Goal: Task Accomplishment & Management: Use online tool/utility

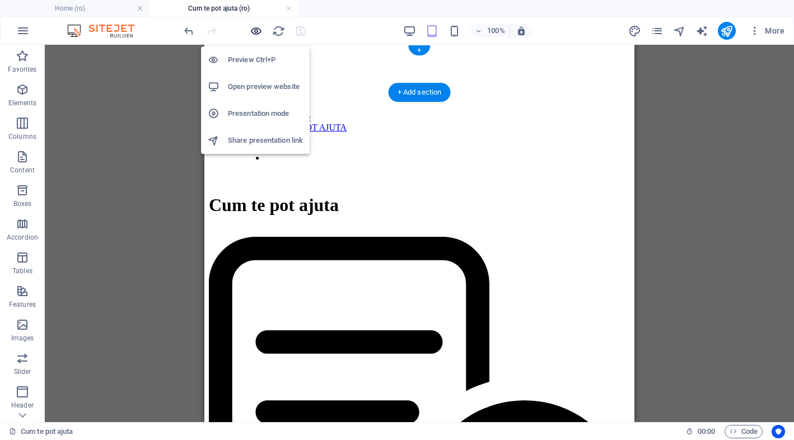
click at [256, 30] on icon "button" at bounding box center [256, 31] width 13 height 13
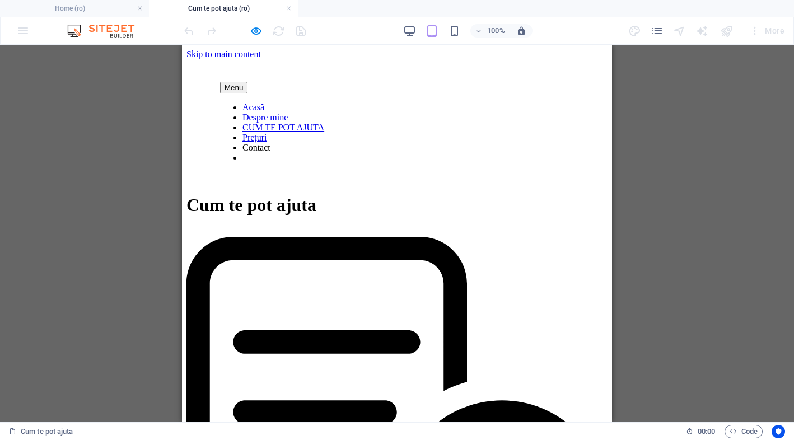
click at [475, 88] on header "Menu Acasă Despre mine CUM TE POT AJUTA Prețuri Contact" at bounding box center [396, 121] width 421 height 124
click at [83, 240] on div "Drag here to replace the existing content. Press “Ctrl” if you want to create a…" at bounding box center [397, 233] width 794 height 377
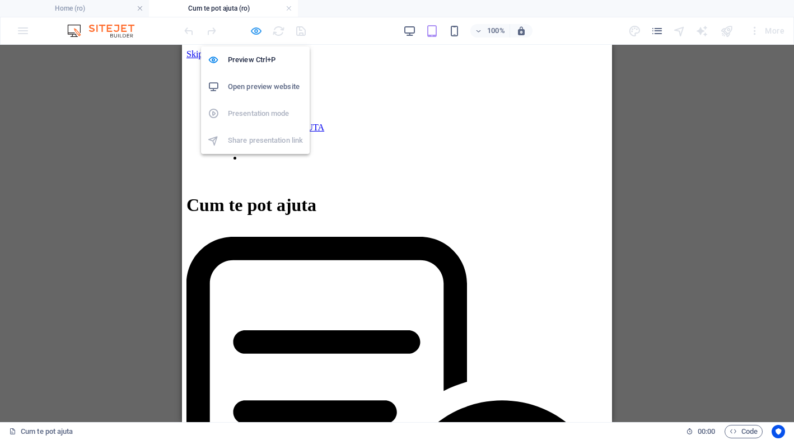
click at [253, 31] on icon "button" at bounding box center [256, 31] width 13 height 13
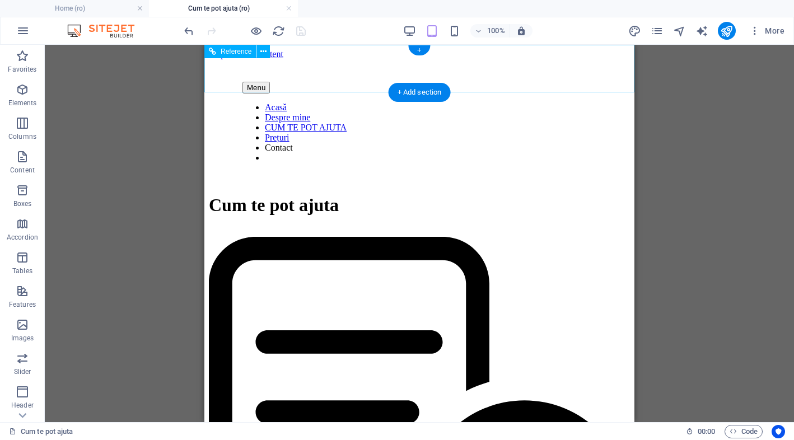
click at [243, 82] on div "Menu" at bounding box center [419, 88] width 354 height 12
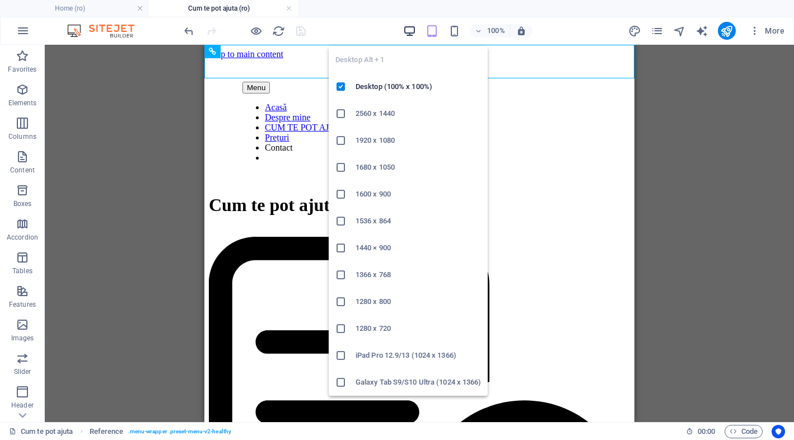
click at [407, 28] on icon "button" at bounding box center [409, 31] width 13 height 13
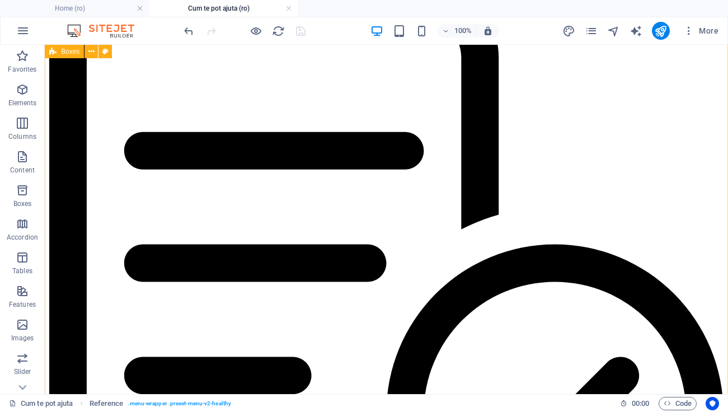
scroll to position [84, 0]
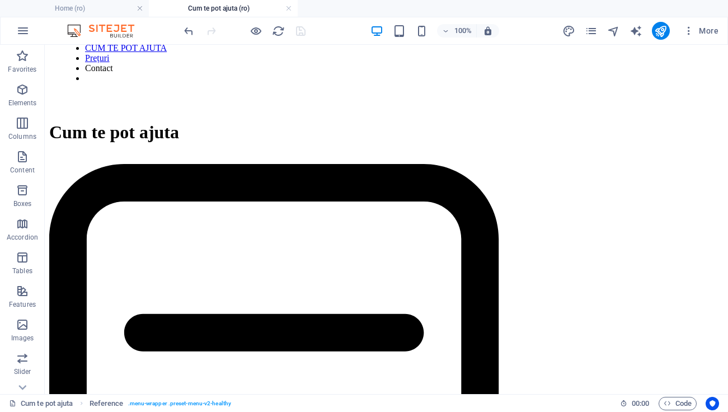
click at [110, 83] on nav "Acasă Despre mine CUM TE POT AJUTA Prețuri Contact" at bounding box center [387, 53] width 648 height 60
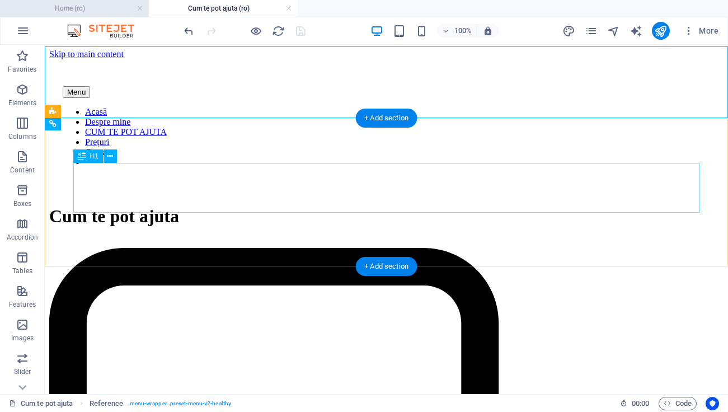
scroll to position [0, 0]
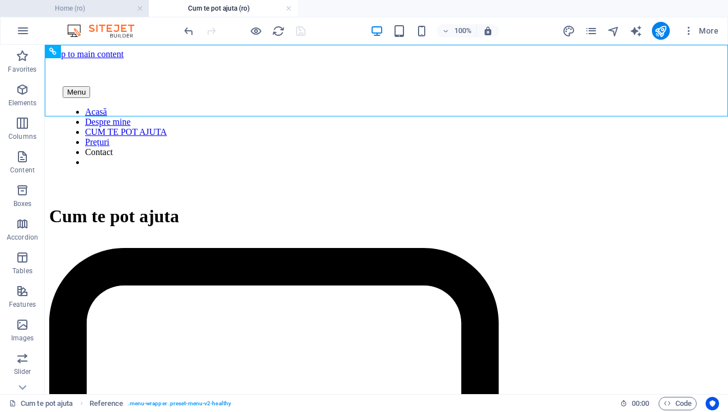
click at [116, 8] on h4 "Home (ro)" at bounding box center [74, 8] width 149 height 12
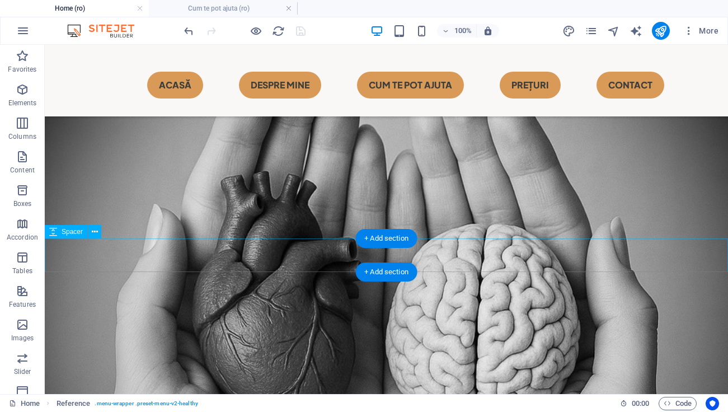
scroll to position [661, 0]
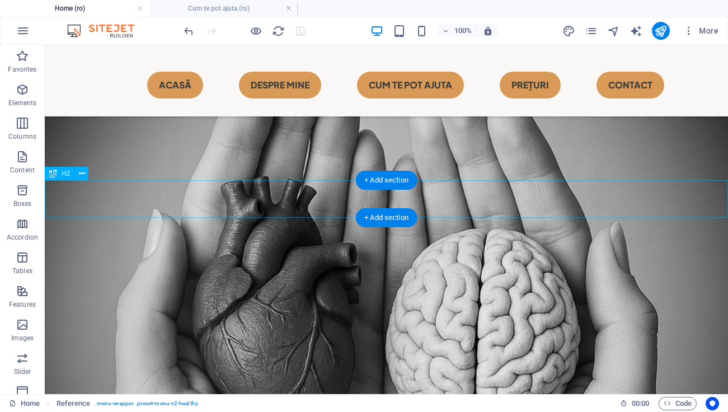
click at [84, 178] on icon at bounding box center [82, 174] width 6 height 12
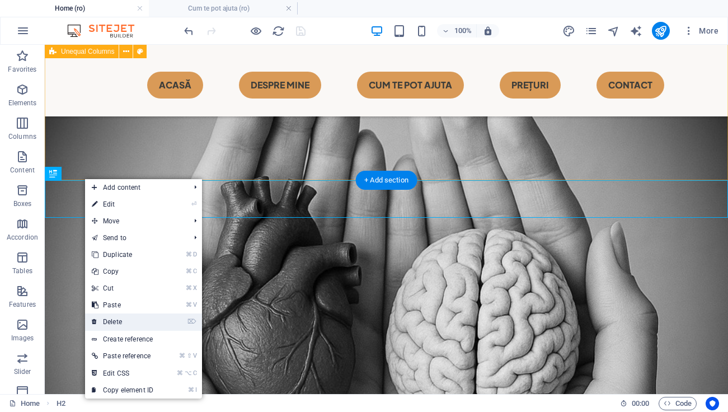
click at [140, 316] on link "⌦ Delete" at bounding box center [122, 322] width 75 height 17
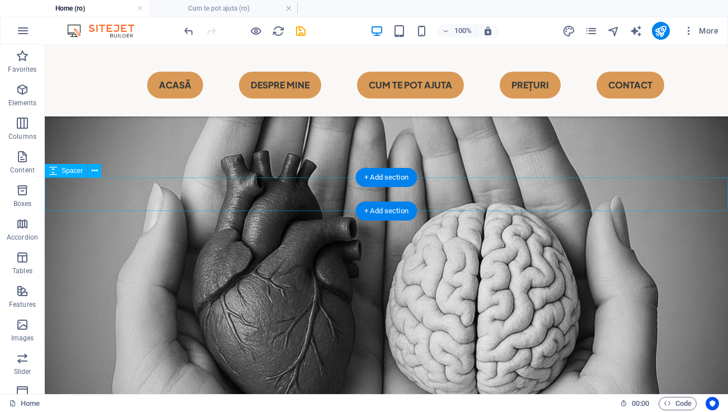
scroll to position [687, 0]
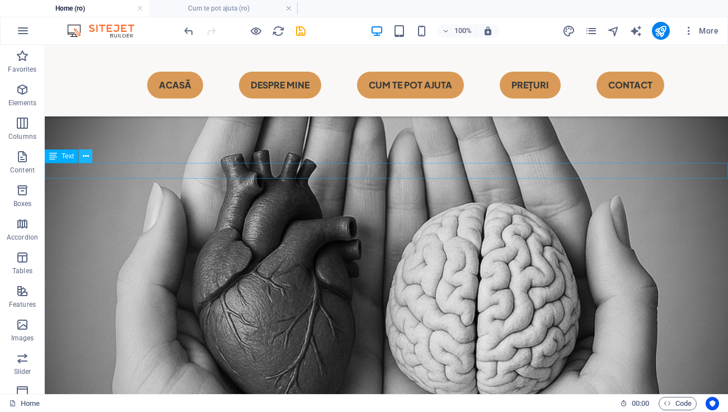
click at [90, 156] on button at bounding box center [85, 156] width 13 height 13
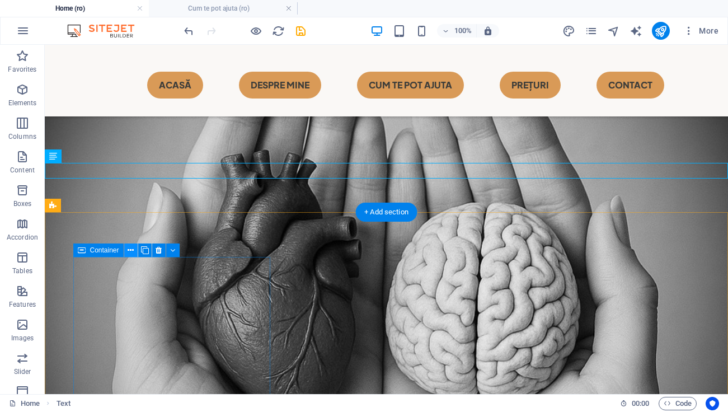
click at [130, 251] on icon at bounding box center [131, 251] width 6 height 12
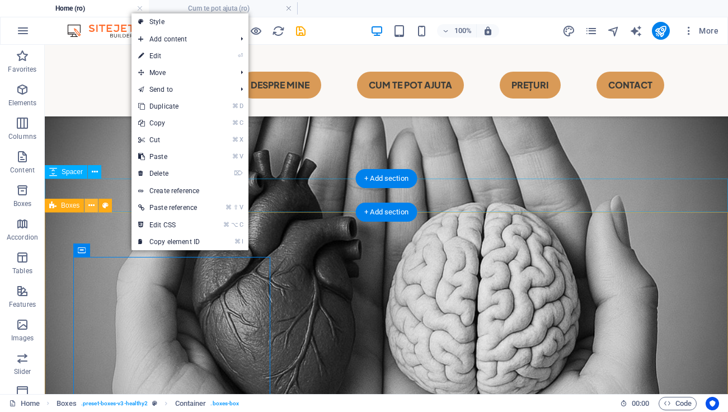
click at [95, 202] on button at bounding box center [91, 205] width 13 height 13
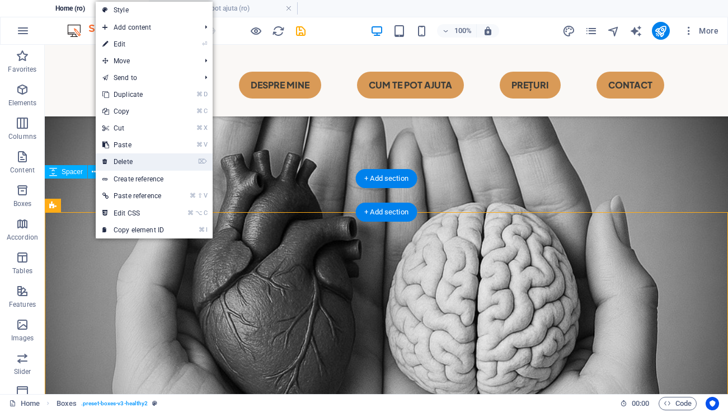
click at [147, 159] on link "⌦ Delete" at bounding box center [133, 161] width 75 height 17
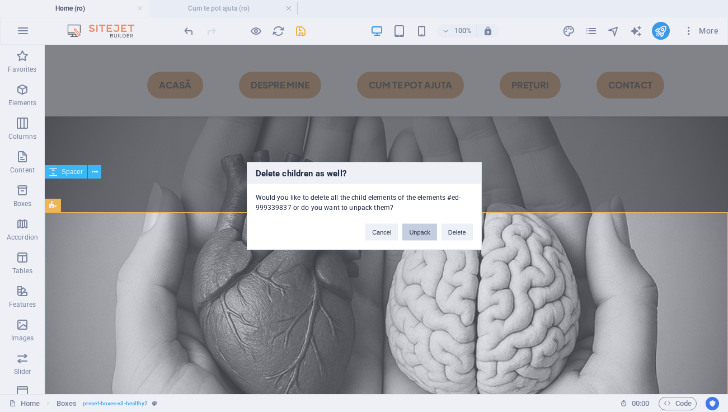
click at [423, 226] on button "Unpack" at bounding box center [420, 232] width 34 height 17
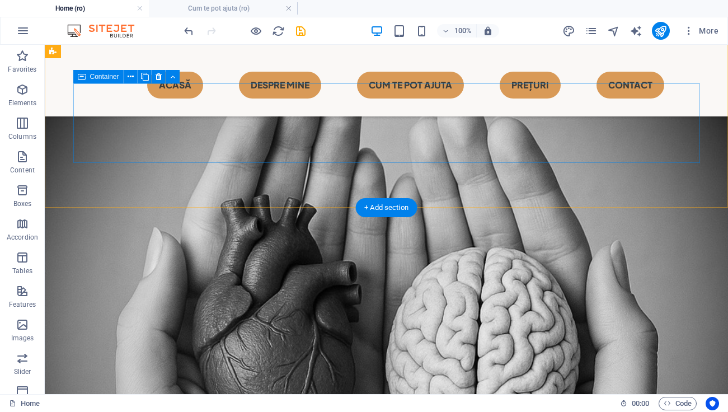
scroll to position [656, 0]
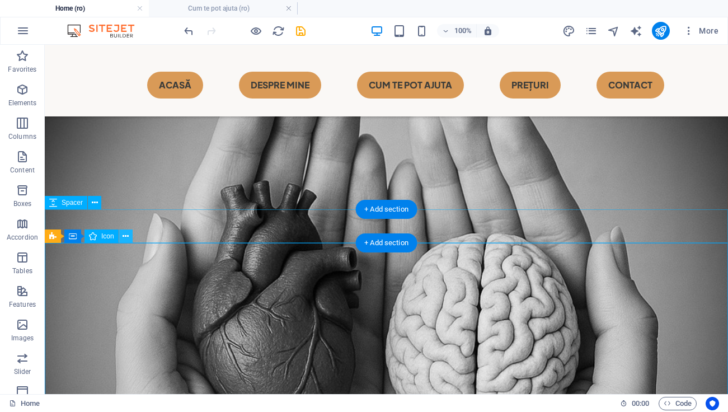
click at [128, 235] on icon at bounding box center [126, 237] width 6 height 12
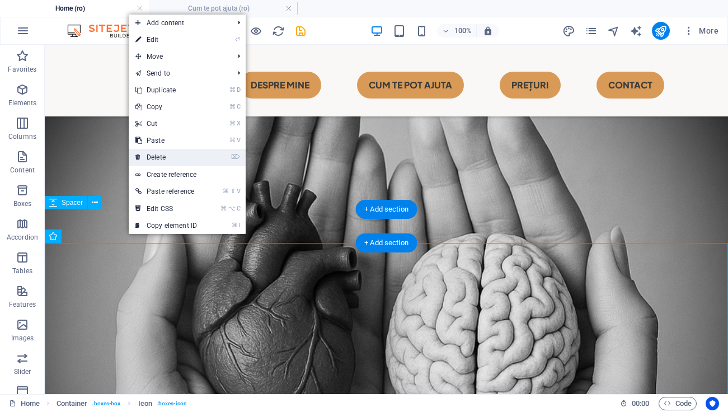
click at [185, 154] on link "⌦ Delete" at bounding box center [166, 157] width 75 height 17
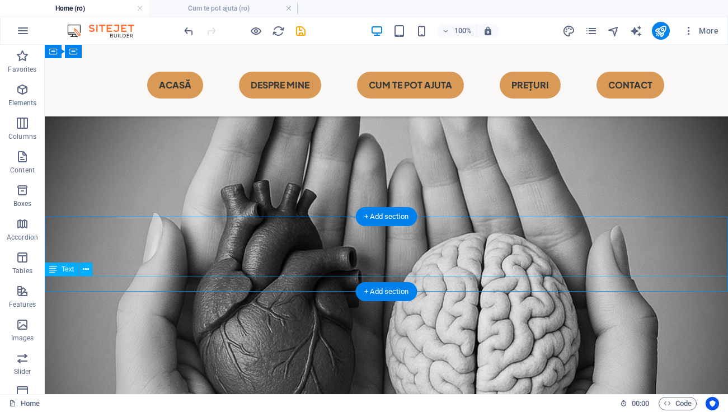
scroll to position [636, 0]
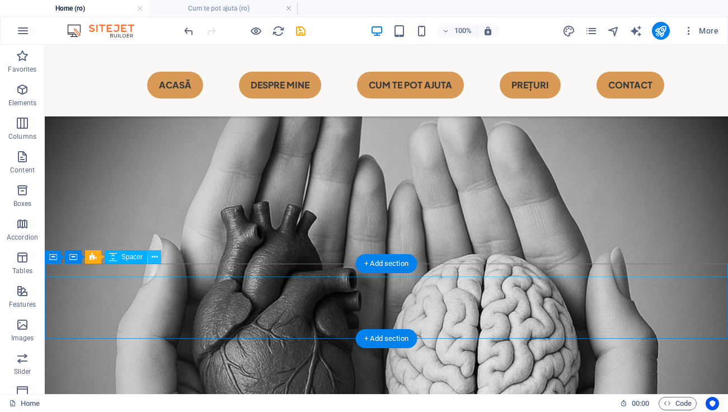
click at [157, 258] on icon at bounding box center [155, 257] width 6 height 12
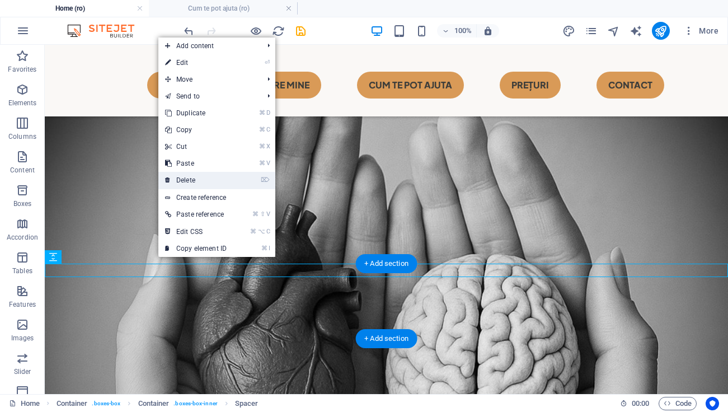
click at [208, 179] on link "⌦ Delete" at bounding box center [195, 180] width 75 height 17
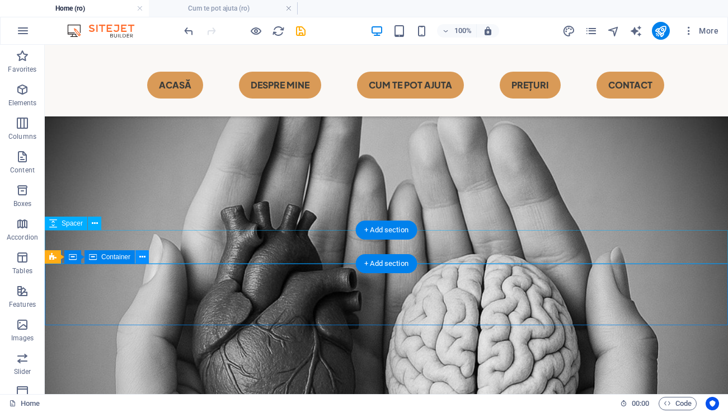
click at [143, 254] on icon at bounding box center [142, 257] width 6 height 12
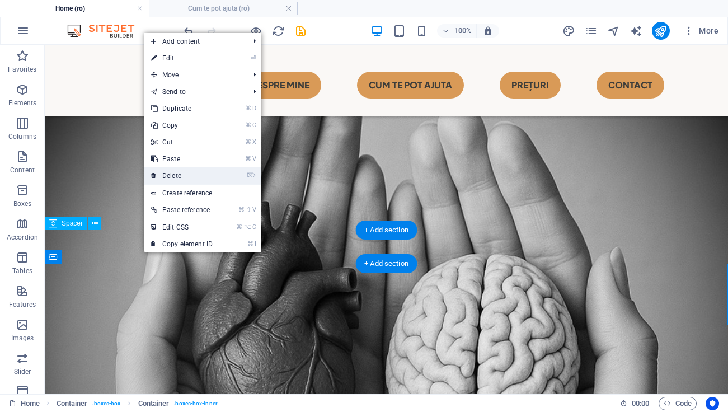
click at [207, 177] on link "⌦ Delete" at bounding box center [181, 175] width 75 height 17
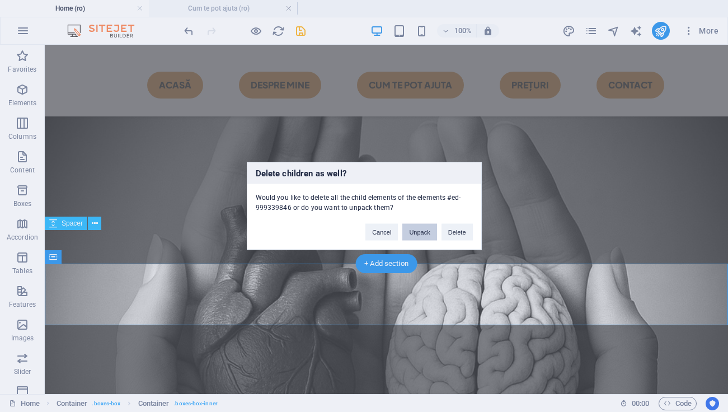
click at [424, 225] on button "Unpack" at bounding box center [420, 232] width 34 height 17
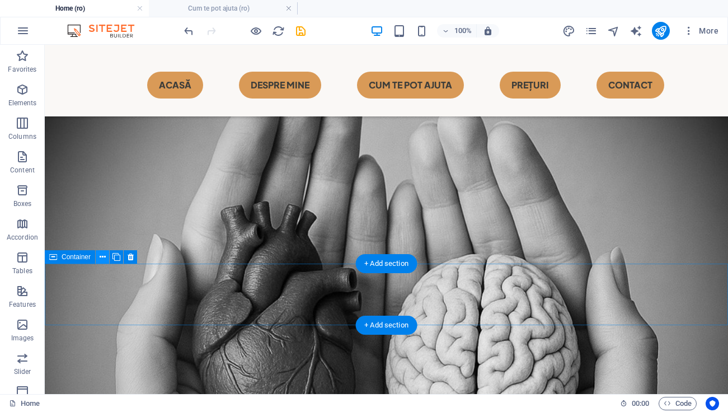
click at [108, 255] on button at bounding box center [102, 256] width 13 height 13
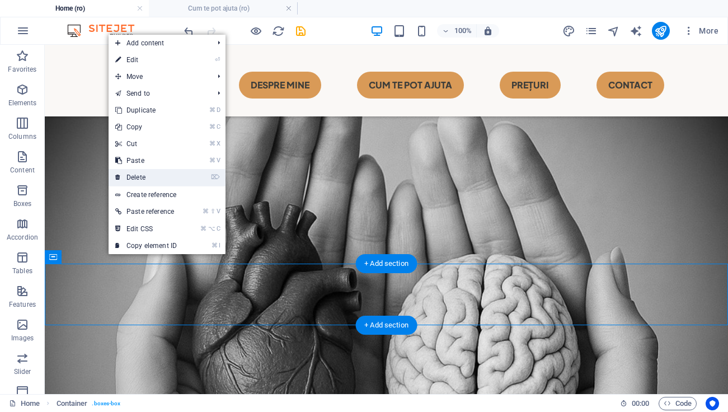
click at [178, 183] on link "⌦ Delete" at bounding box center [146, 177] width 75 height 17
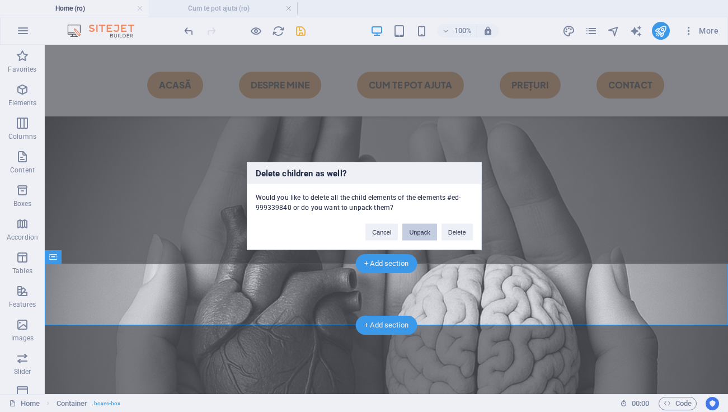
click at [429, 227] on button "Unpack" at bounding box center [420, 232] width 34 height 17
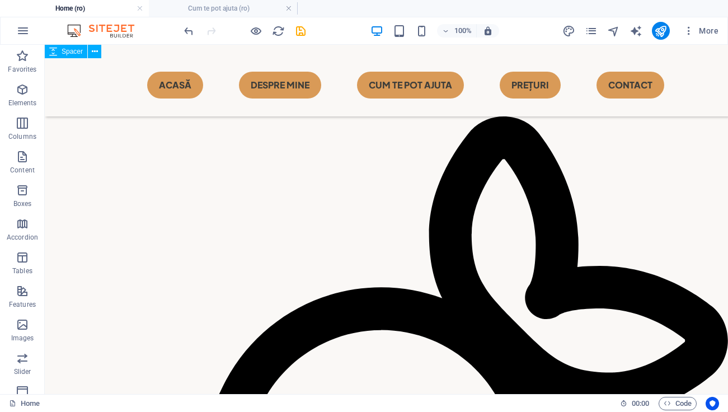
scroll to position [1631, 0]
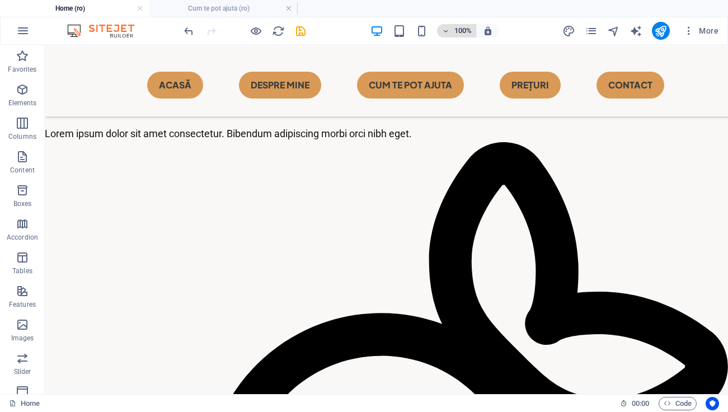
click at [466, 25] on h6 "100%" at bounding box center [463, 30] width 18 height 13
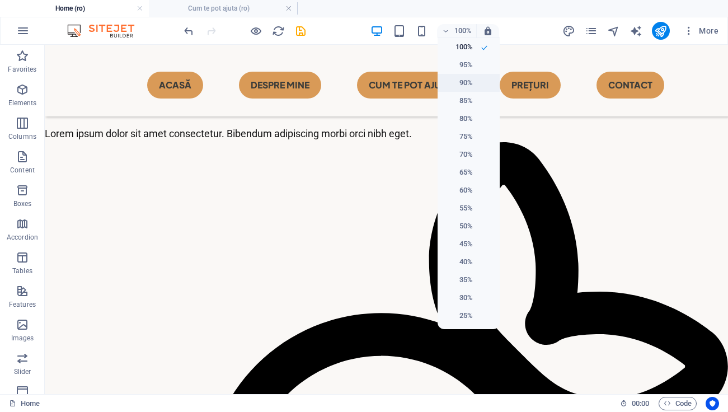
click at [470, 91] on li "90%" at bounding box center [469, 83] width 62 height 18
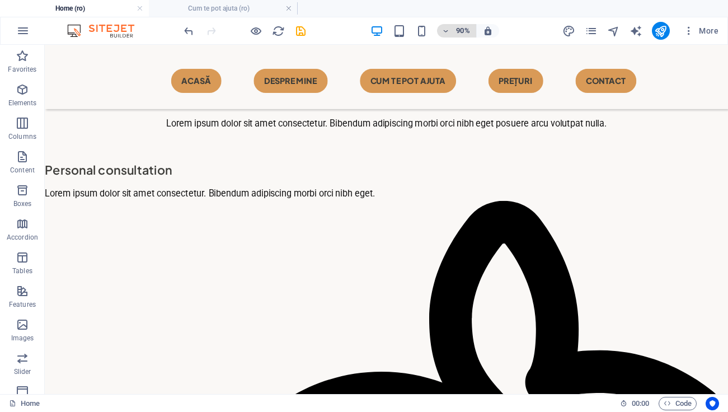
click at [462, 35] on h6 "90%" at bounding box center [463, 30] width 18 height 13
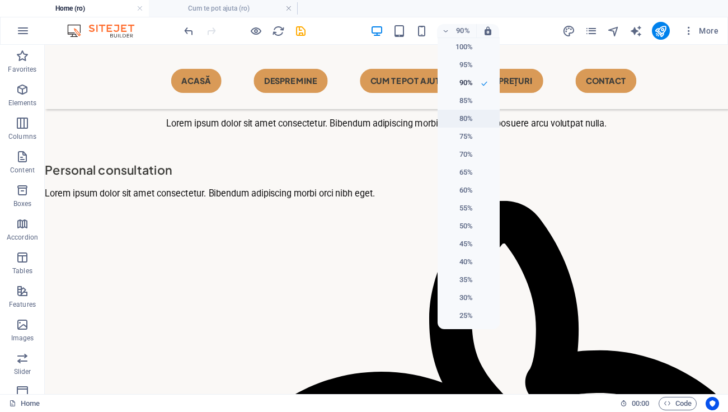
click at [467, 118] on h6 "80%" at bounding box center [459, 118] width 29 height 13
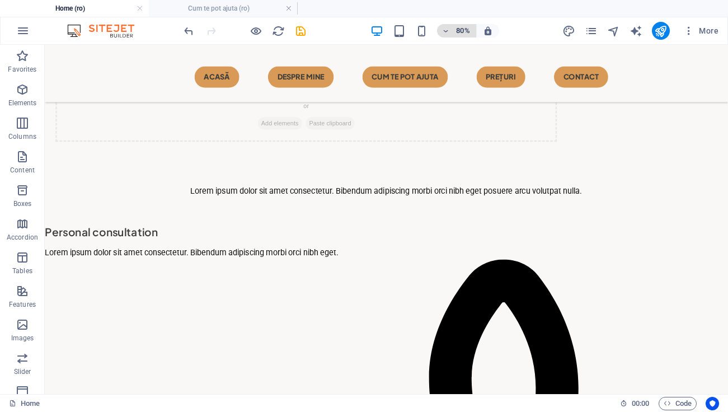
click at [460, 27] on h6 "80%" at bounding box center [463, 30] width 18 height 13
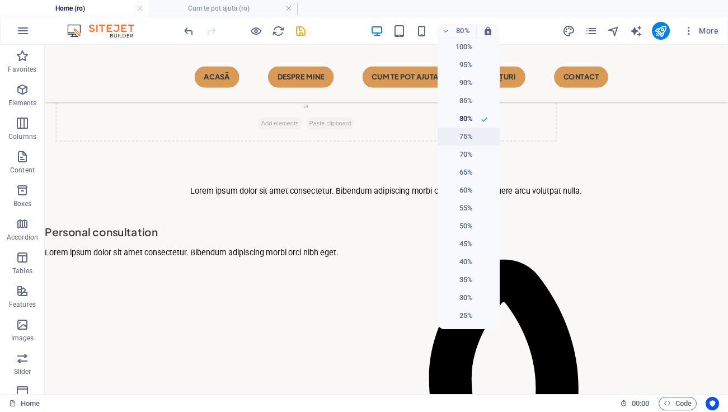
click at [469, 140] on h6 "75%" at bounding box center [459, 136] width 29 height 13
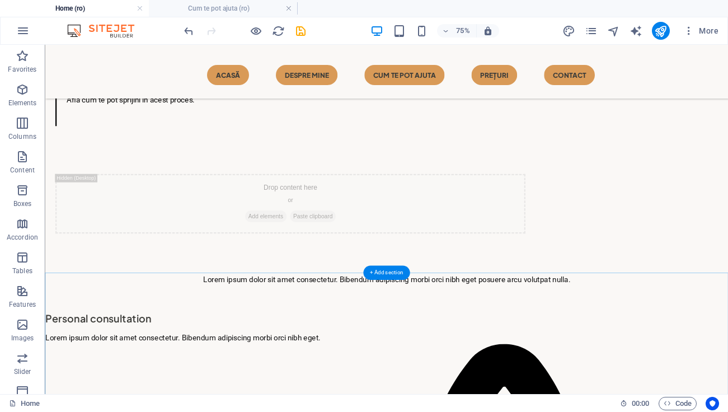
scroll to position [1552, 0]
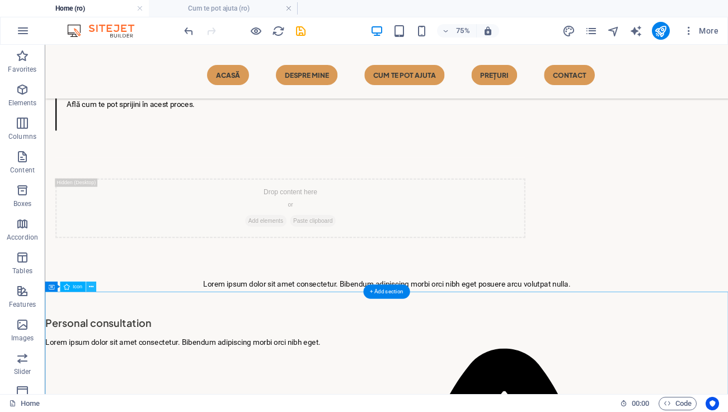
click at [91, 287] on icon at bounding box center [90, 286] width 4 height 9
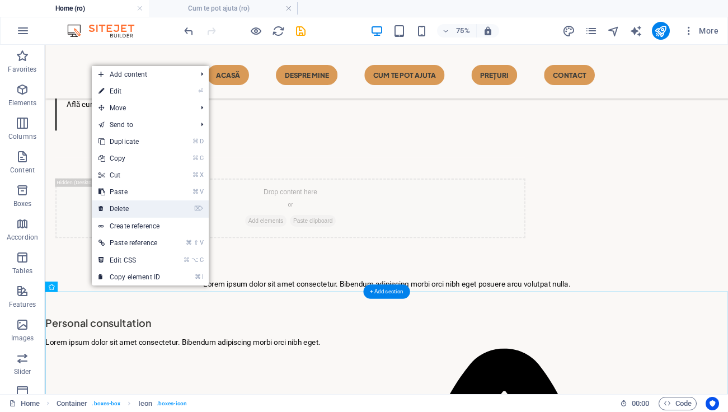
click at [157, 205] on link "⌦ Delete" at bounding box center [129, 208] width 75 height 17
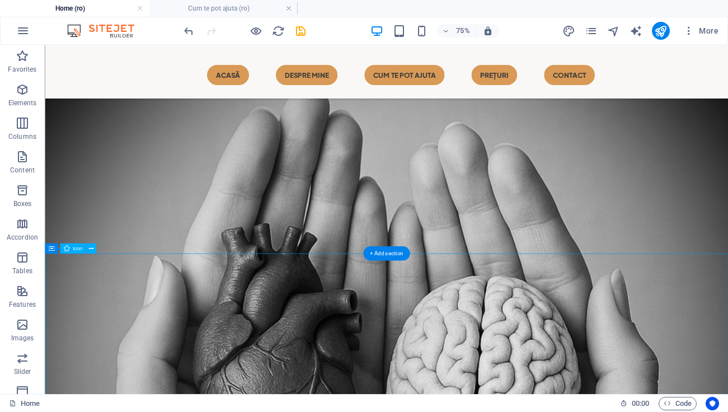
scroll to position [617, 0]
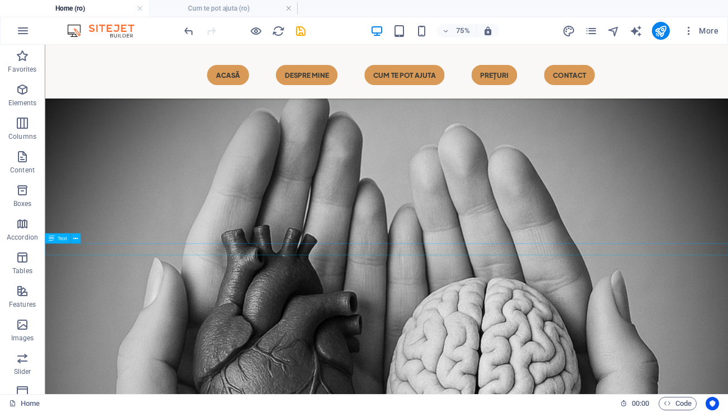
click at [80, 234] on icon at bounding box center [82, 231] width 4 height 9
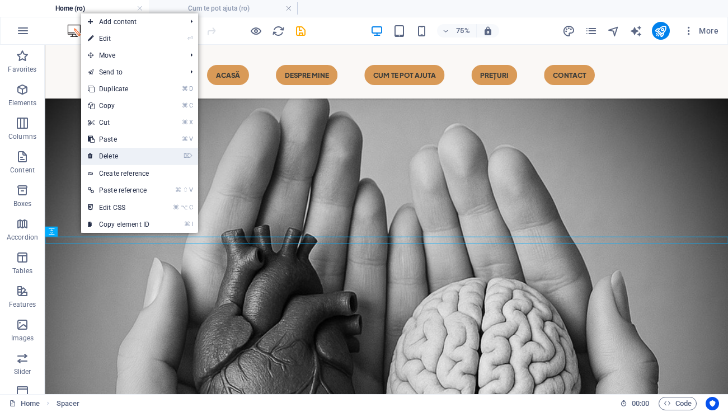
click at [134, 161] on link "⌦ Delete" at bounding box center [118, 156] width 75 height 17
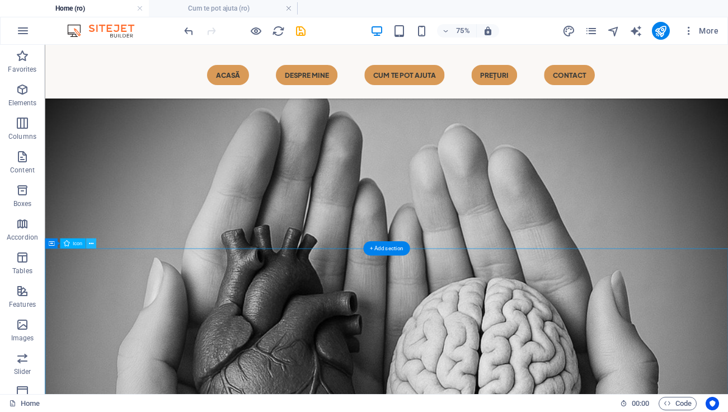
click at [90, 244] on icon at bounding box center [90, 243] width 4 height 9
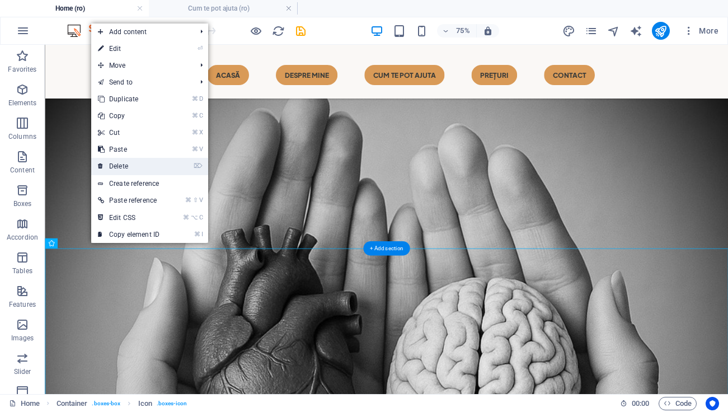
click at [152, 169] on link "⌦ Delete" at bounding box center [128, 166] width 75 height 17
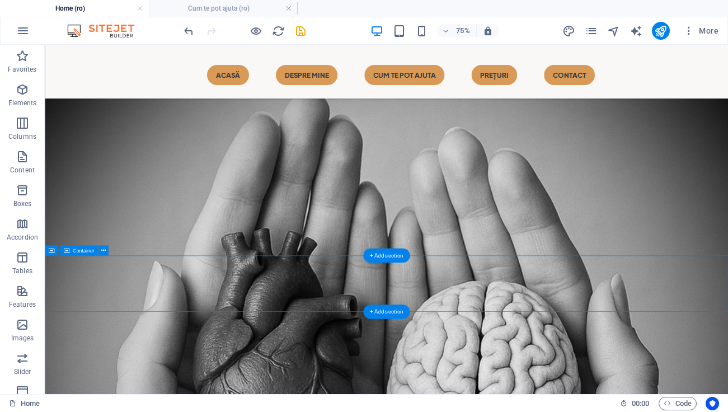
scroll to position [625, 0]
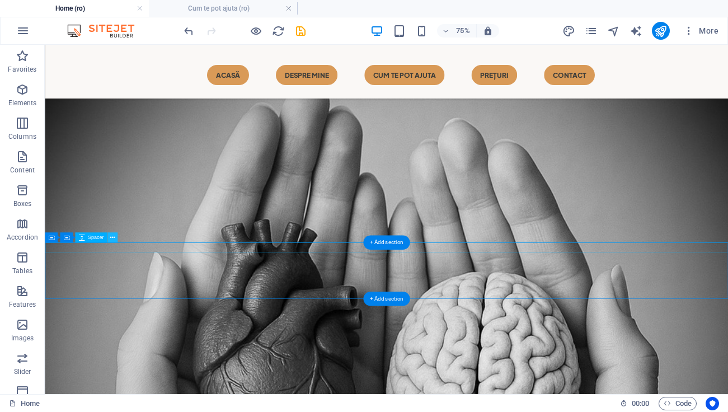
click at [113, 239] on icon at bounding box center [112, 237] width 4 height 9
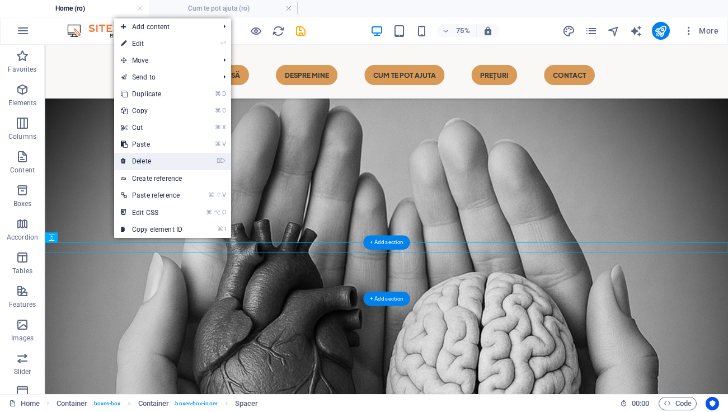
click at [183, 164] on link "⌦ Delete" at bounding box center [151, 161] width 75 height 17
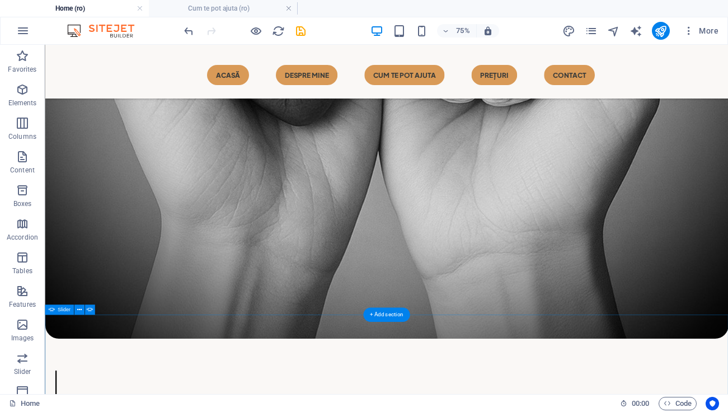
scroll to position [1101, 0]
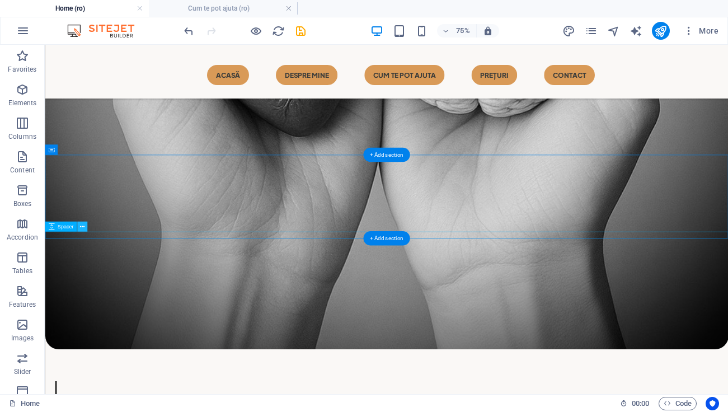
click at [83, 223] on icon at bounding box center [82, 226] width 4 height 9
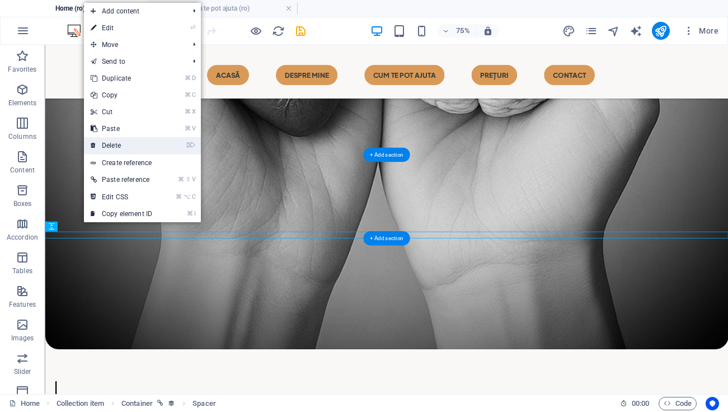
click at [147, 145] on link "⌦ Delete" at bounding box center [121, 145] width 75 height 17
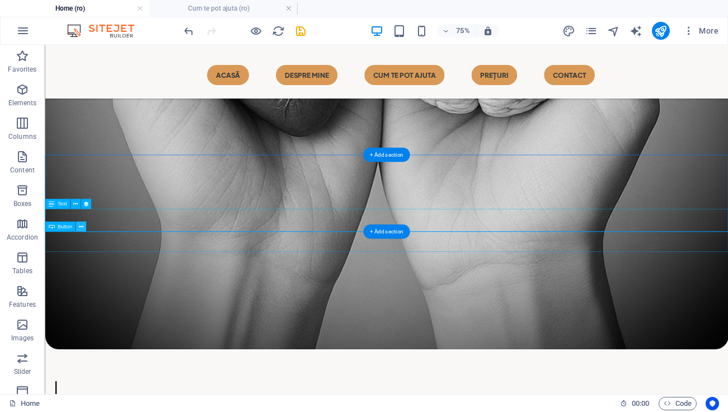
click at [83, 226] on icon at bounding box center [80, 226] width 4 height 9
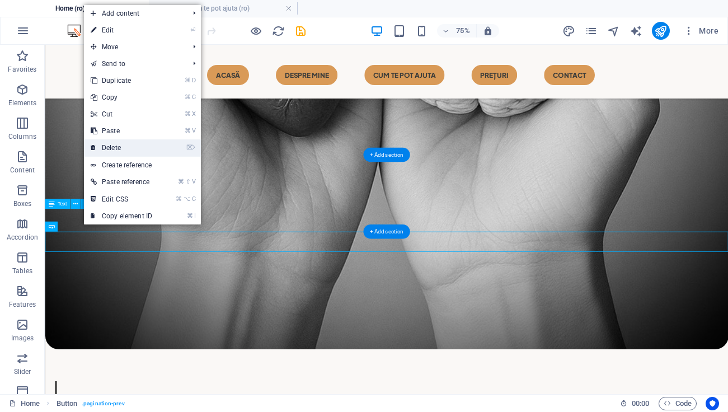
click at [124, 144] on link "⌦ Delete" at bounding box center [121, 147] width 75 height 17
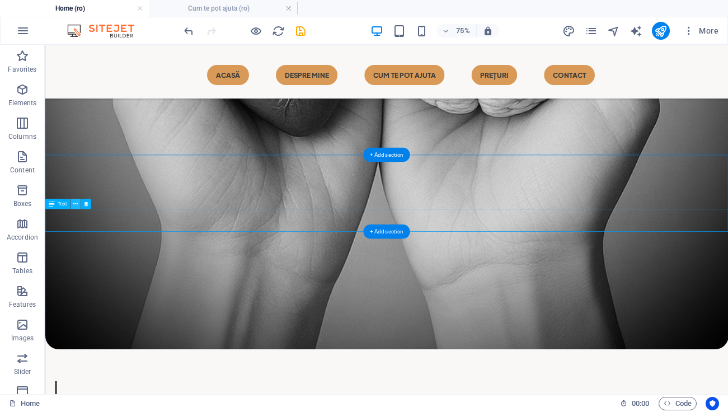
click at [80, 204] on button at bounding box center [76, 204] width 10 height 10
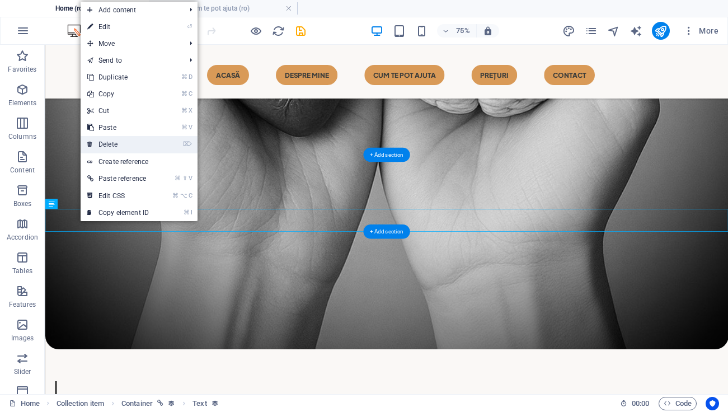
click at [115, 148] on link "⌦ Delete" at bounding box center [118, 144] width 75 height 17
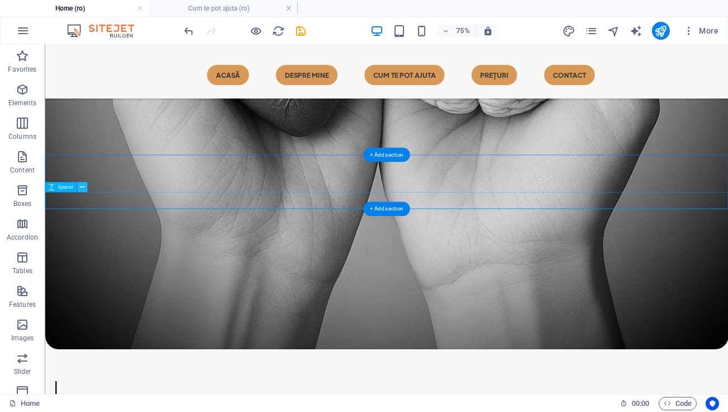
click at [82, 186] on icon at bounding box center [82, 187] width 4 height 9
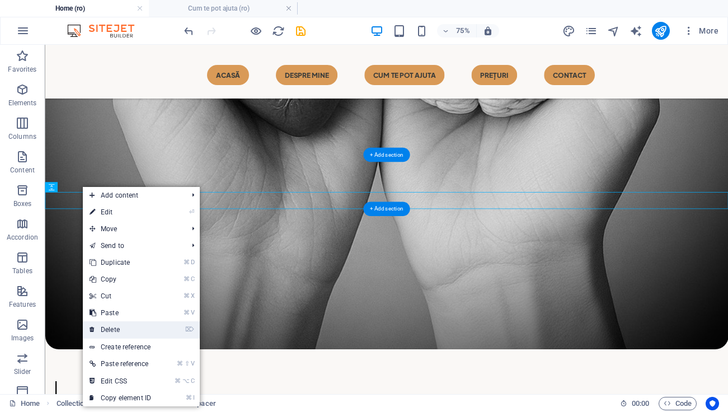
click at [118, 327] on link "⌦ Delete" at bounding box center [120, 329] width 75 height 17
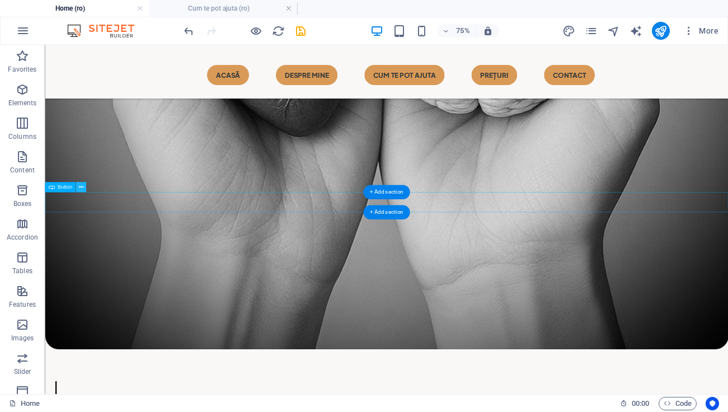
click at [83, 188] on icon at bounding box center [80, 187] width 4 height 9
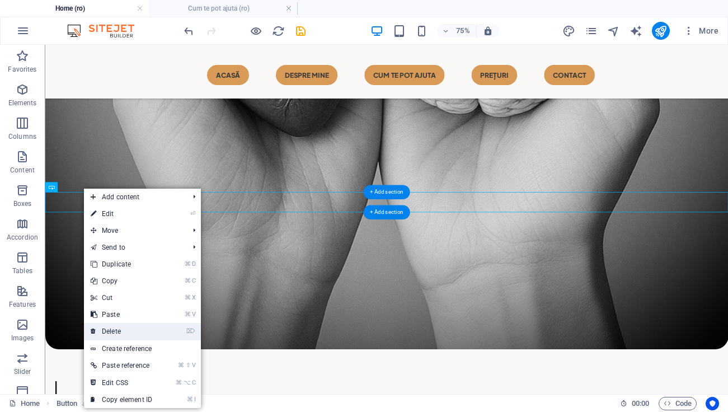
click at [124, 325] on link "⌦ Delete" at bounding box center [121, 331] width 75 height 17
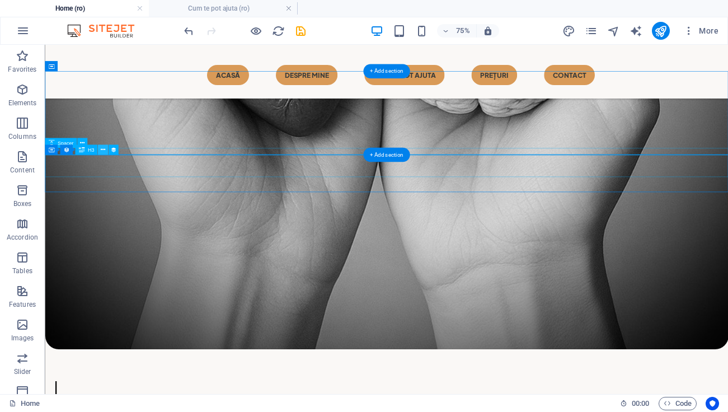
click at [106, 153] on button at bounding box center [103, 150] width 10 height 10
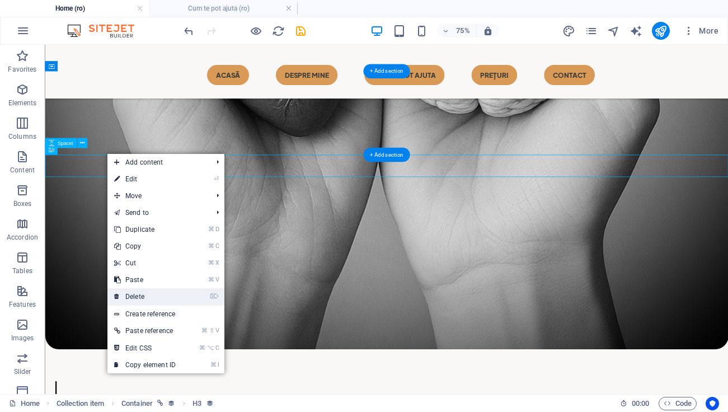
click at [142, 296] on link "⌦ Delete" at bounding box center [145, 296] width 75 height 17
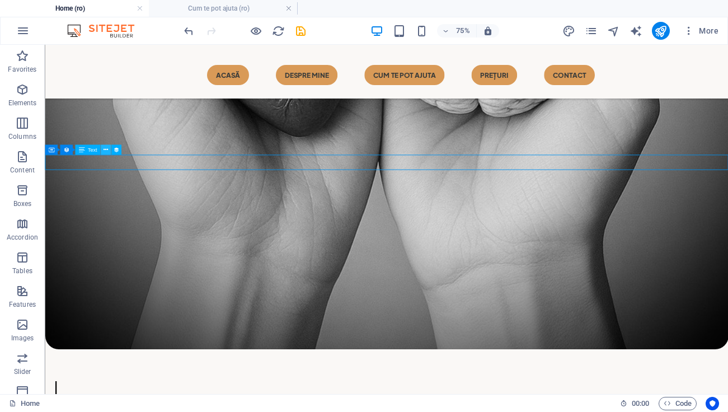
click at [107, 152] on icon at bounding box center [106, 150] width 4 height 9
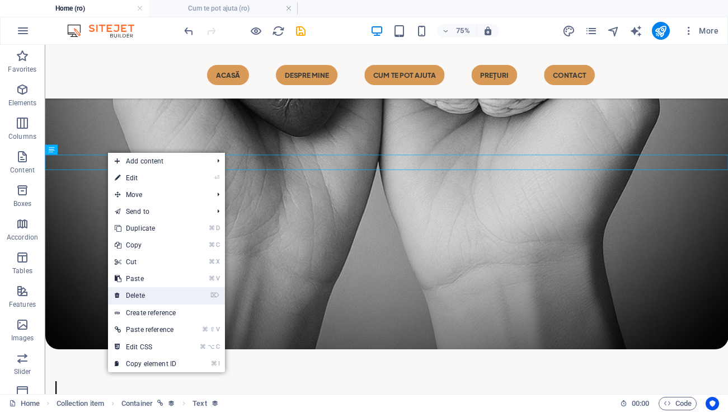
click at [154, 290] on link "⌦ Delete" at bounding box center [145, 295] width 75 height 17
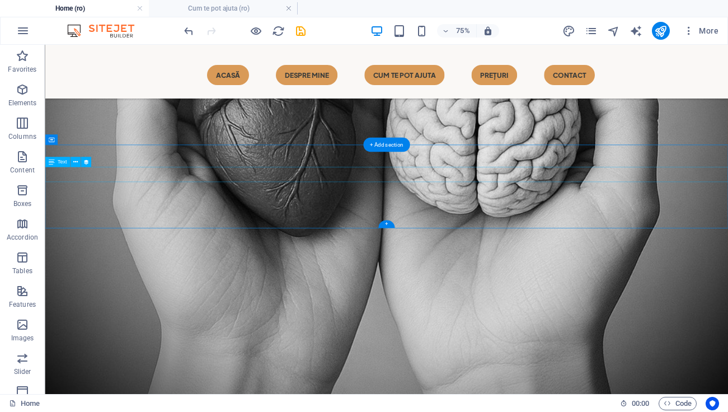
scroll to position [952, 0]
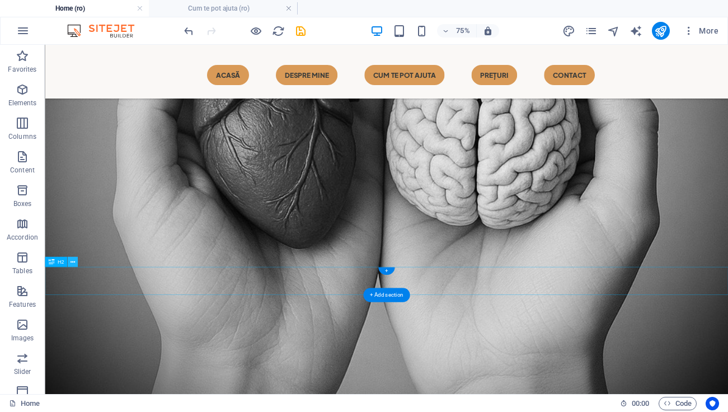
click at [74, 261] on icon at bounding box center [73, 262] width 4 height 9
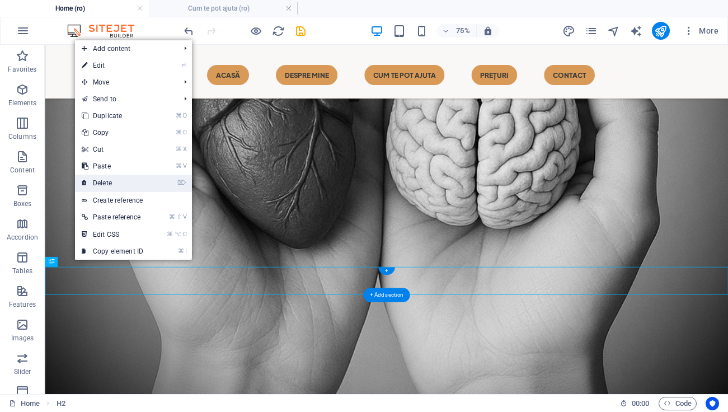
click at [137, 185] on link "⌦ Delete" at bounding box center [112, 183] width 75 height 17
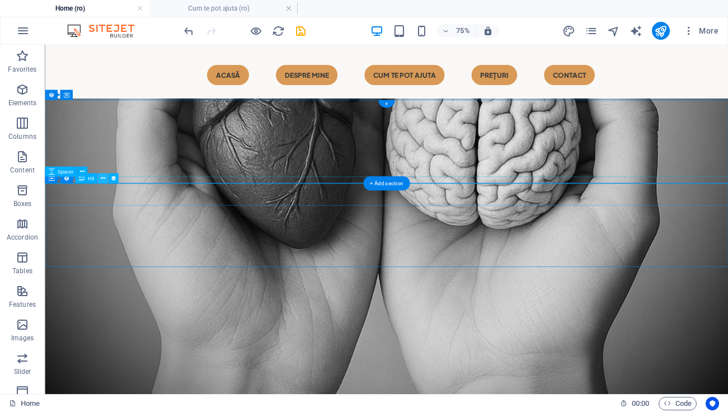
click at [104, 179] on icon at bounding box center [103, 178] width 4 height 9
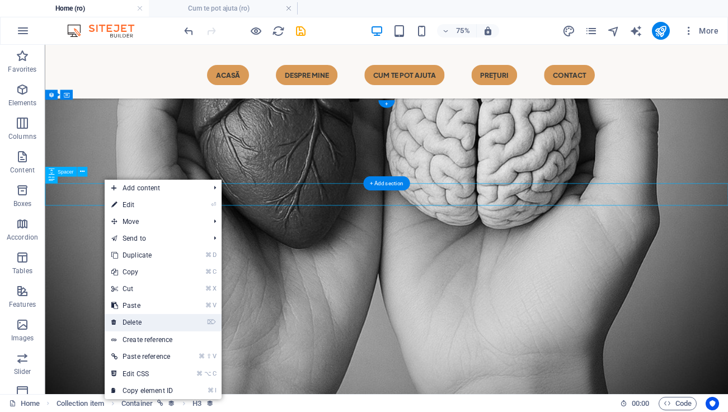
click at [155, 320] on link "⌦ Delete" at bounding box center [142, 322] width 75 height 17
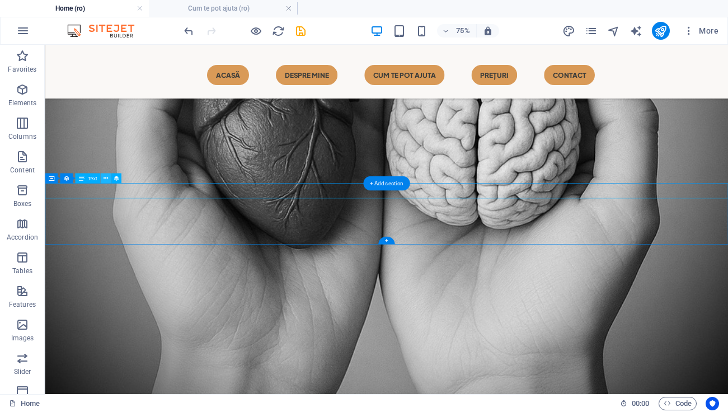
click at [105, 178] on icon at bounding box center [106, 178] width 4 height 9
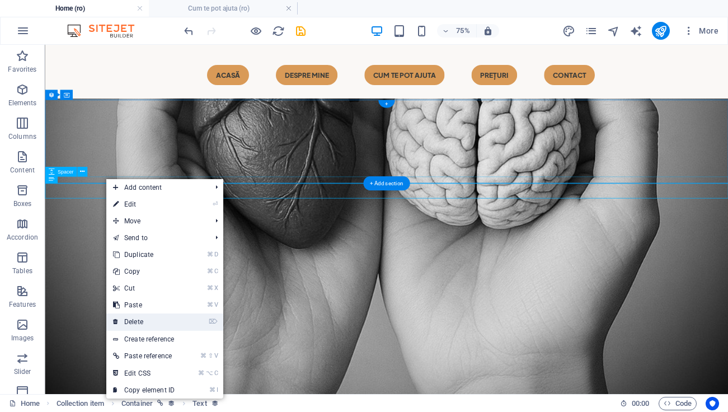
click at [156, 316] on link "⌦ Delete" at bounding box center [143, 322] width 75 height 17
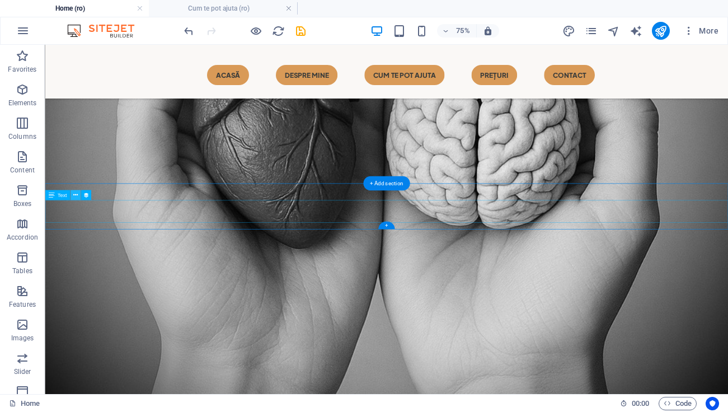
click at [74, 195] on icon at bounding box center [75, 195] width 4 height 9
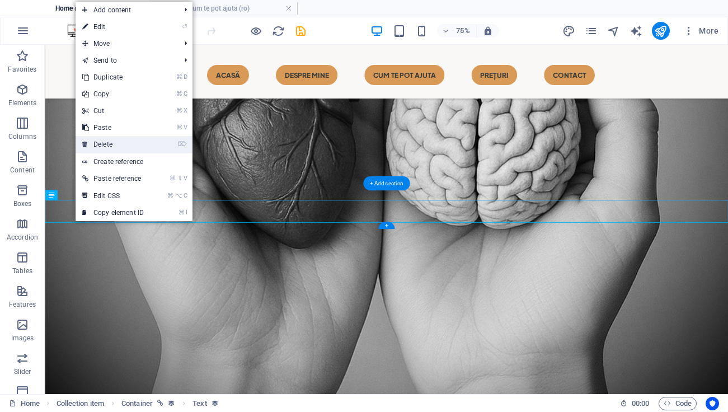
click at [123, 151] on link "⌦ Delete" at bounding box center [113, 144] width 75 height 17
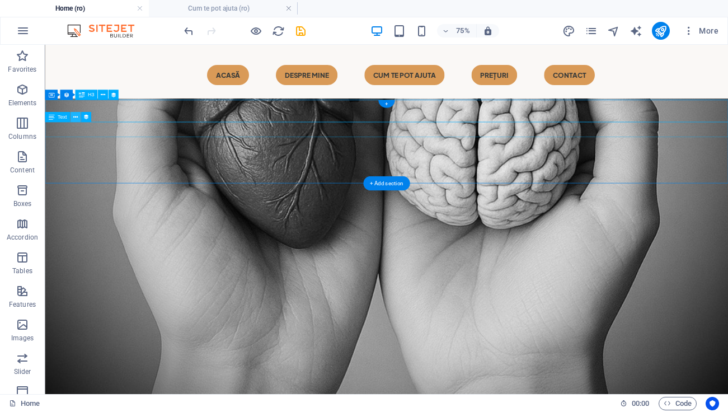
click at [75, 115] on icon at bounding box center [75, 117] width 4 height 9
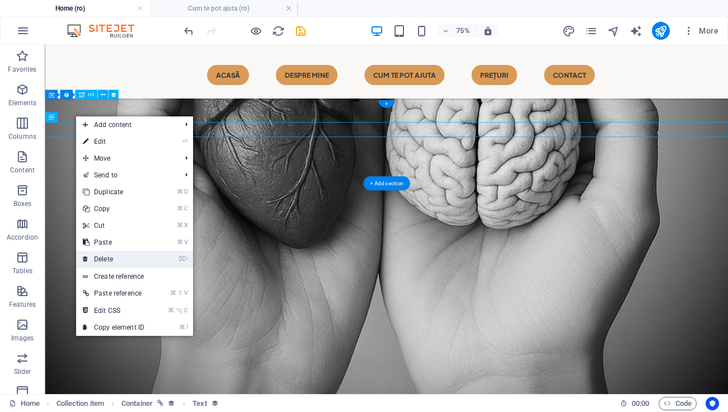
click at [132, 258] on link "⌦ Delete" at bounding box center [113, 259] width 75 height 17
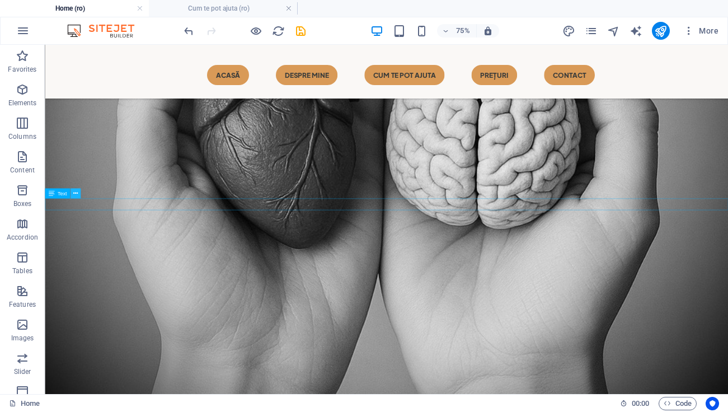
click at [79, 194] on button at bounding box center [76, 194] width 10 height 10
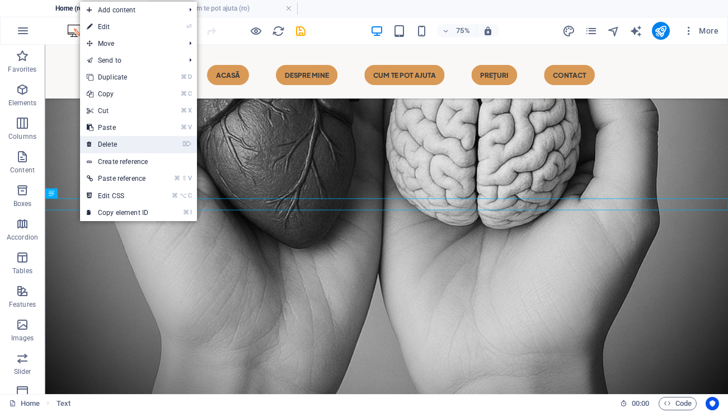
click at [128, 153] on li "⌦ Delete" at bounding box center [138, 144] width 117 height 17
click at [132, 148] on link "⌦ Delete" at bounding box center [117, 144] width 75 height 17
